Goal: Information Seeking & Learning: Learn about a topic

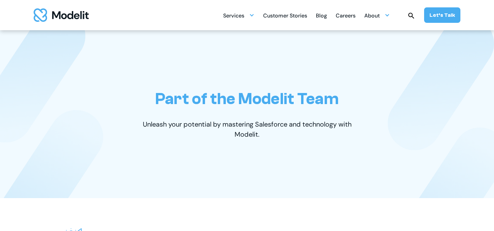
click at [341, 16] on div "Careers" at bounding box center [346, 16] width 20 height 13
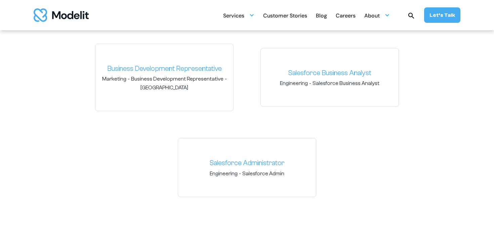
scroll to position [1043, 0]
click at [233, 158] on link "Salesforce Administrator" at bounding box center [247, 162] width 127 height 11
click at [229, 160] on link "Salesforce Administrator" at bounding box center [247, 162] width 127 height 11
click at [158, 67] on link "Business Development Representative" at bounding box center [164, 68] width 127 height 11
